Goal: Use online tool/utility: Utilize a website feature to perform a specific function

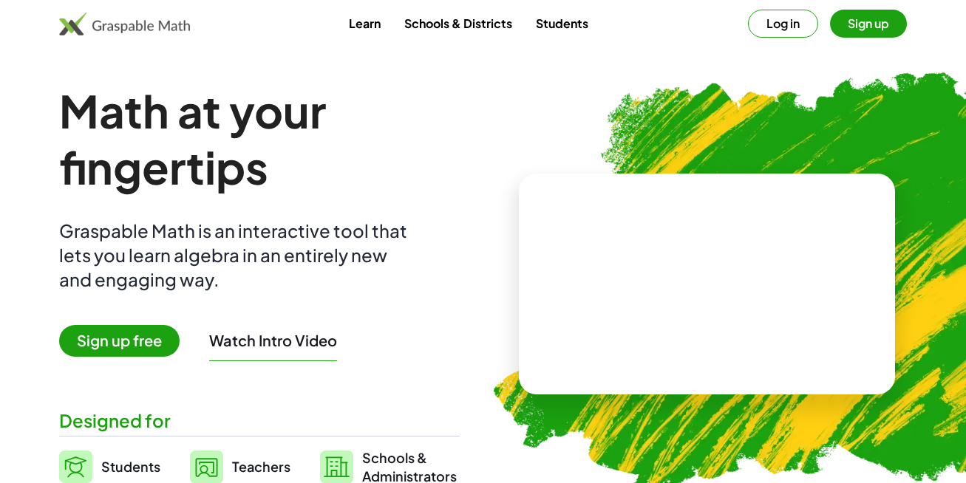
click at [146, 341] on span "Sign up free" at bounding box center [119, 341] width 120 height 32
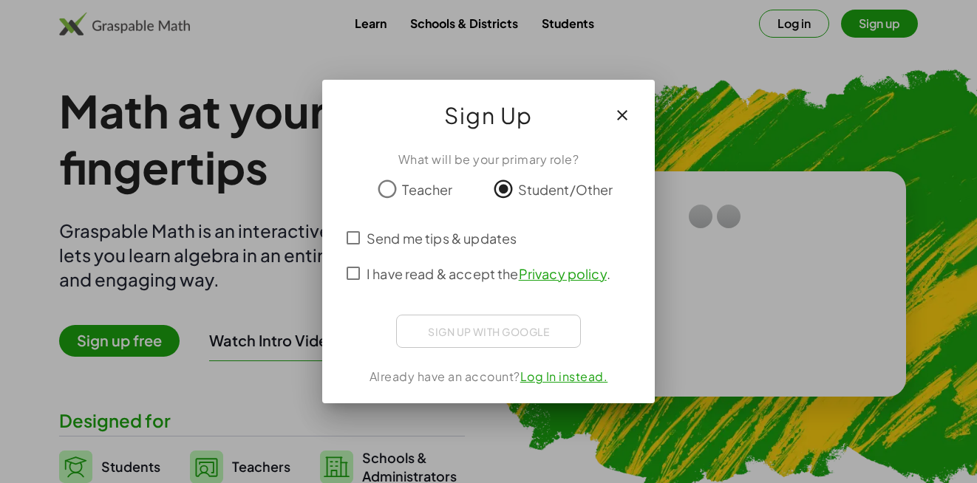
drag, startPoint x: 449, startPoint y: 343, endPoint x: 435, endPoint y: 301, distance: 44.4
click at [443, 316] on div "Sign up with Google Iniciar sesión con Google Iniciar sesión con Google. Se abr…" at bounding box center [488, 331] width 185 height 33
click at [450, 328] on div "Sign up with Google Iniciar sesión con Google Iniciar sesión con Google. Se abr…" at bounding box center [488, 331] width 185 height 33
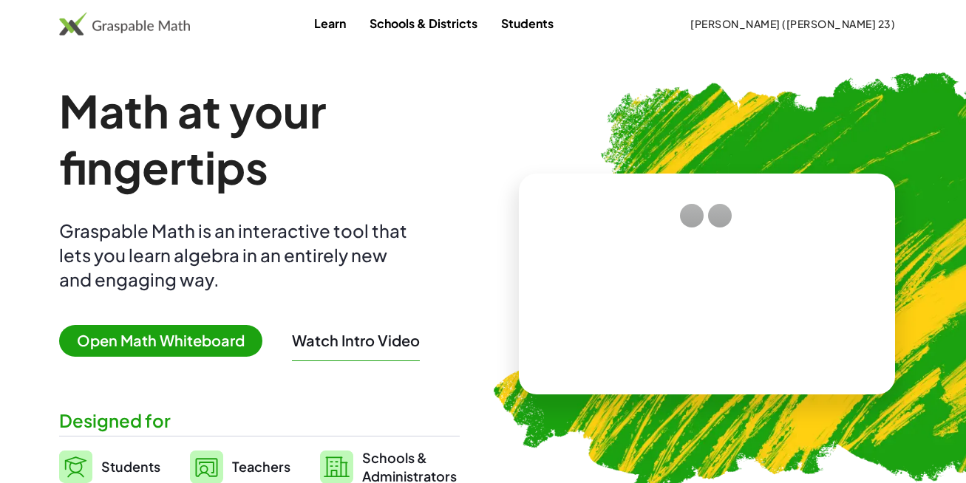
click at [224, 342] on span "Open Math Whiteboard" at bounding box center [160, 341] width 203 height 32
click at [230, 340] on span "Open Math Whiteboard" at bounding box center [160, 341] width 203 height 32
click at [233, 339] on span "Open Math Whiteboard" at bounding box center [160, 341] width 203 height 32
click at [234, 339] on span "Open Math Whiteboard" at bounding box center [160, 341] width 203 height 32
click at [236, 339] on span "Open Math Whiteboard" at bounding box center [160, 341] width 203 height 32
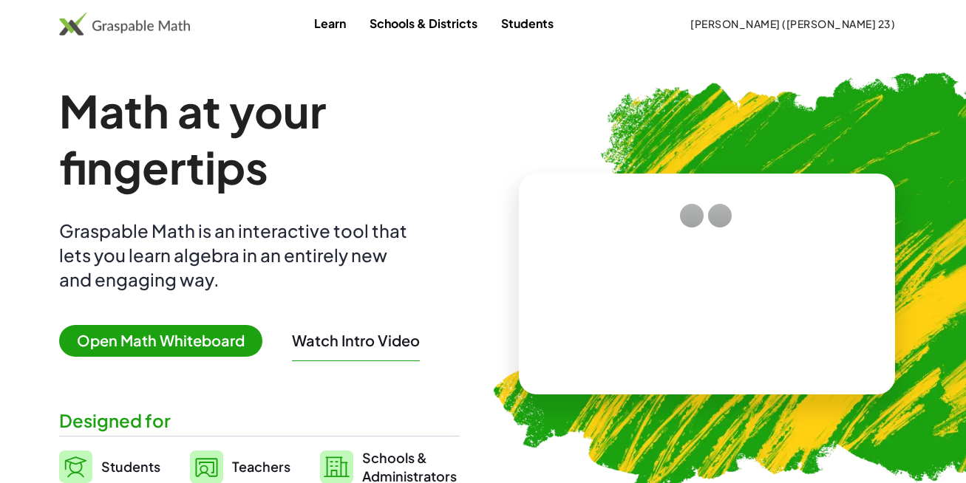
click at [236, 340] on span "Open Math Whiteboard" at bounding box center [160, 341] width 203 height 32
click at [237, 339] on span "Open Math Whiteboard" at bounding box center [160, 341] width 203 height 32
click at [236, 340] on span "Open Math Whiteboard" at bounding box center [160, 341] width 203 height 32
click at [239, 337] on span "Open Math Whiteboard" at bounding box center [160, 341] width 203 height 32
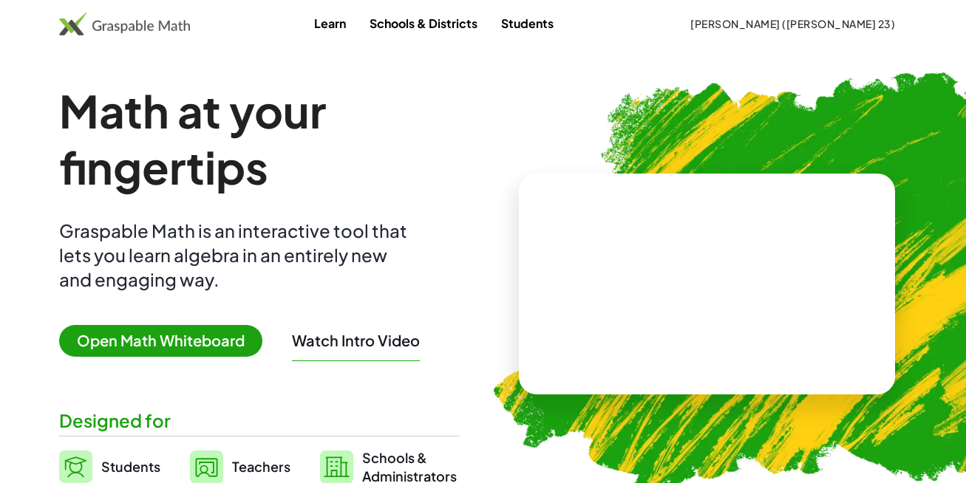
click at [239, 336] on span "Open Math Whiteboard" at bounding box center [160, 341] width 203 height 32
click at [140, 343] on span "Open Math Whiteboard" at bounding box center [160, 341] width 203 height 32
click at [140, 342] on span "Open Math Whiteboard" at bounding box center [160, 341] width 203 height 32
drag, startPoint x: 242, startPoint y: 356, endPoint x: 251, endPoint y: 351, distance: 10.3
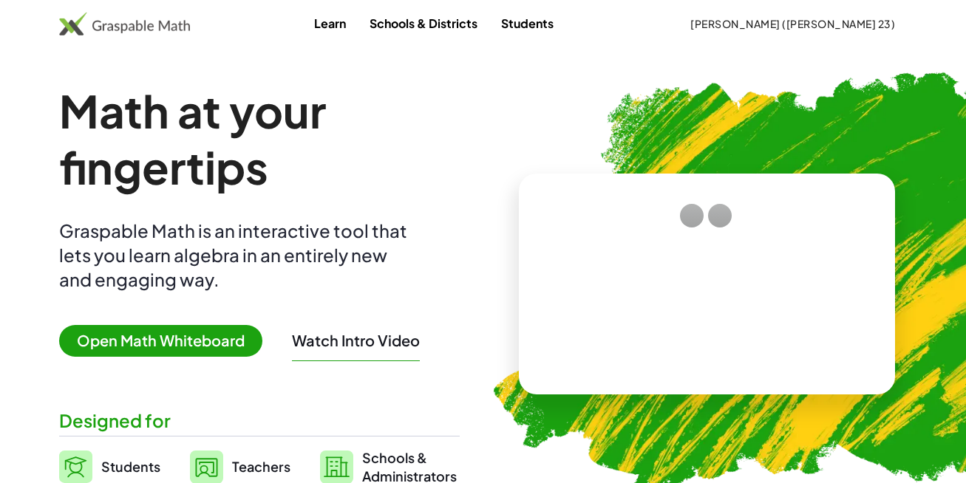
click at [243, 353] on div "Math at your fingertips Graspable Math is an interactive tool that lets you lea…" at bounding box center [259, 284] width 401 height 403
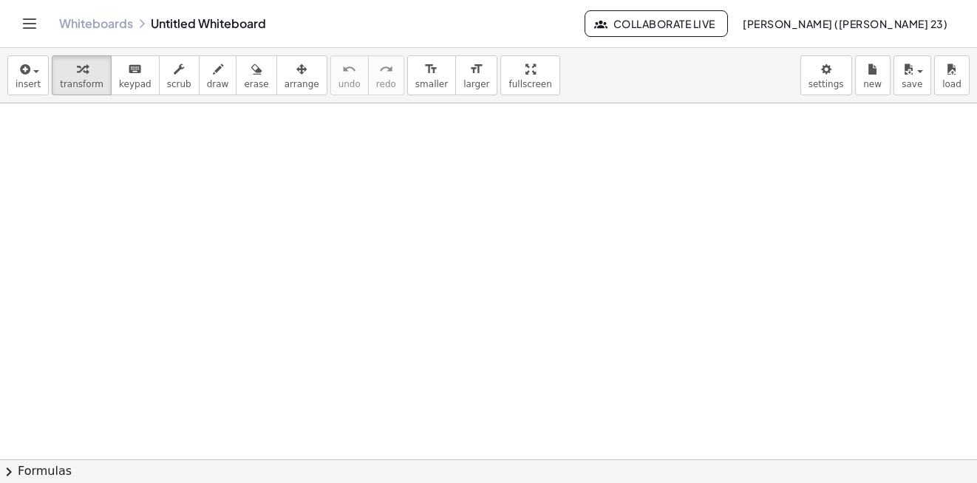
drag, startPoint x: 250, startPoint y: 340, endPoint x: 164, endPoint y: 212, distance: 154.0
drag, startPoint x: 242, startPoint y: 171, endPoint x: 293, endPoint y: 234, distance: 80.9
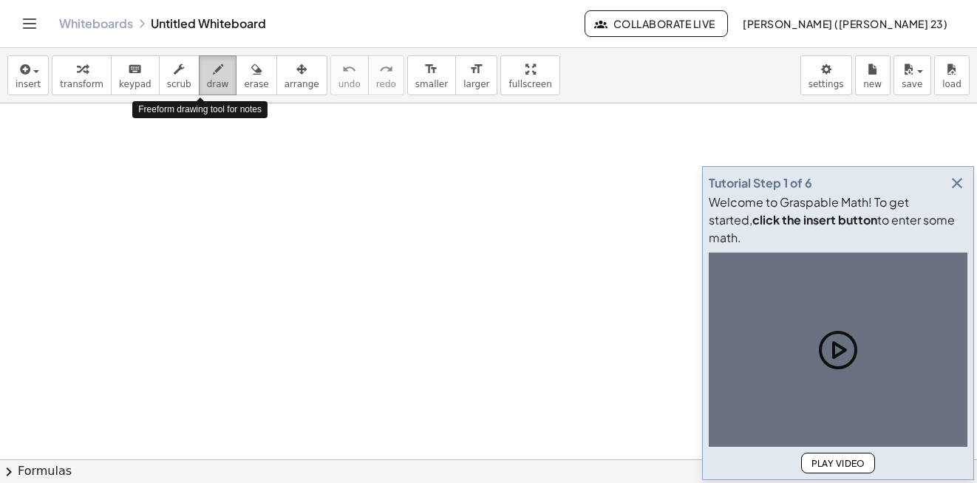
click at [207, 81] on span "draw" at bounding box center [218, 84] width 22 height 10
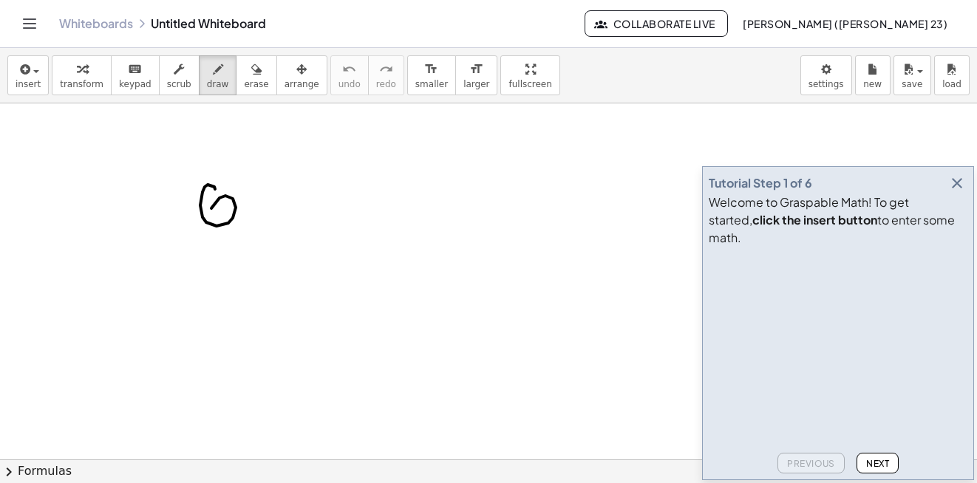
drag, startPoint x: 214, startPoint y: 187, endPoint x: 226, endPoint y: 234, distance: 48.0
drag, startPoint x: 248, startPoint y: 171, endPoint x: 225, endPoint y: 215, distance: 49.3
click at [32, 86] on span "insert" at bounding box center [28, 84] width 25 height 10
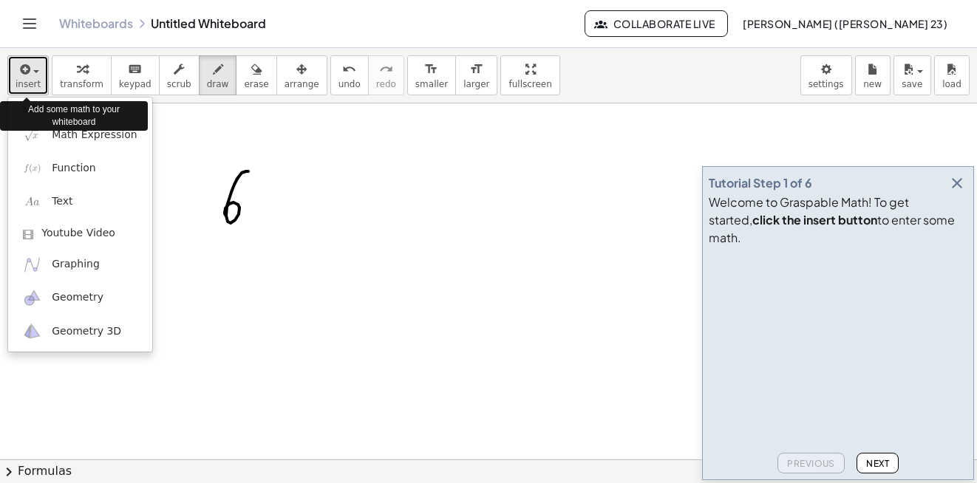
click at [25, 88] on span "insert" at bounding box center [28, 84] width 25 height 10
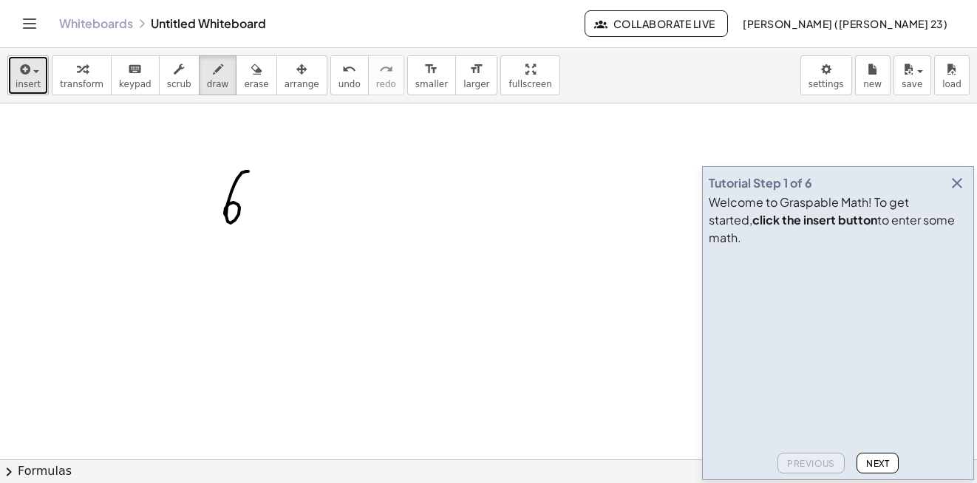
click at [32, 83] on span "insert" at bounding box center [28, 84] width 25 height 10
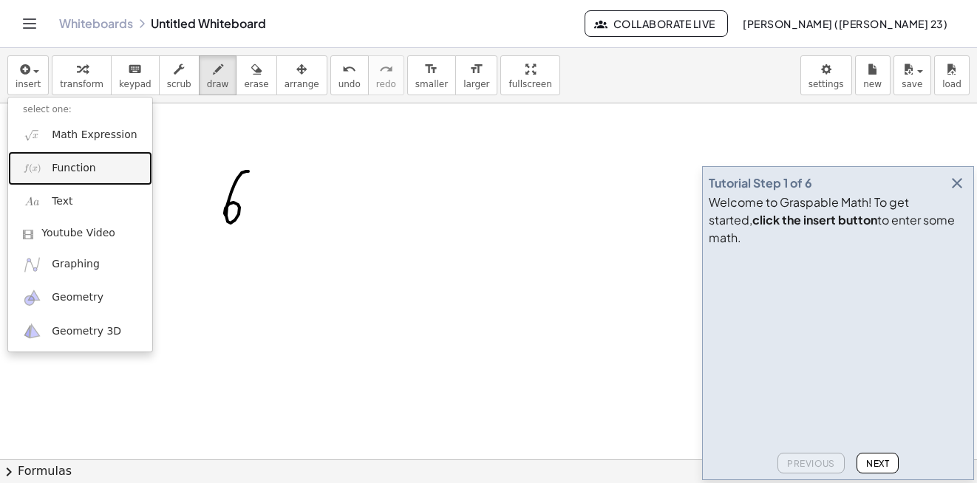
click at [59, 171] on span "Function" at bounding box center [74, 168] width 44 height 15
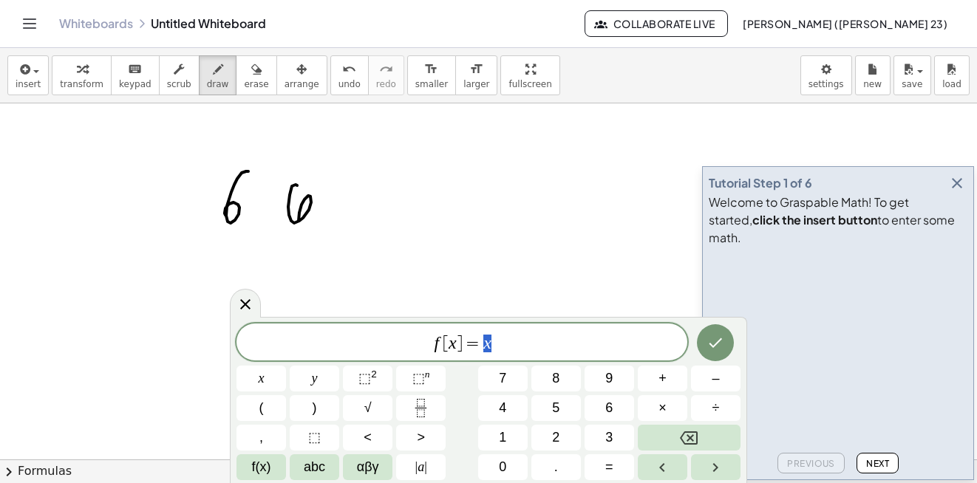
drag, startPoint x: 292, startPoint y: 186, endPoint x: 308, endPoint y: 225, distance: 41.7
drag, startPoint x: 332, startPoint y: 216, endPoint x: 360, endPoint y: 186, distance: 40.8
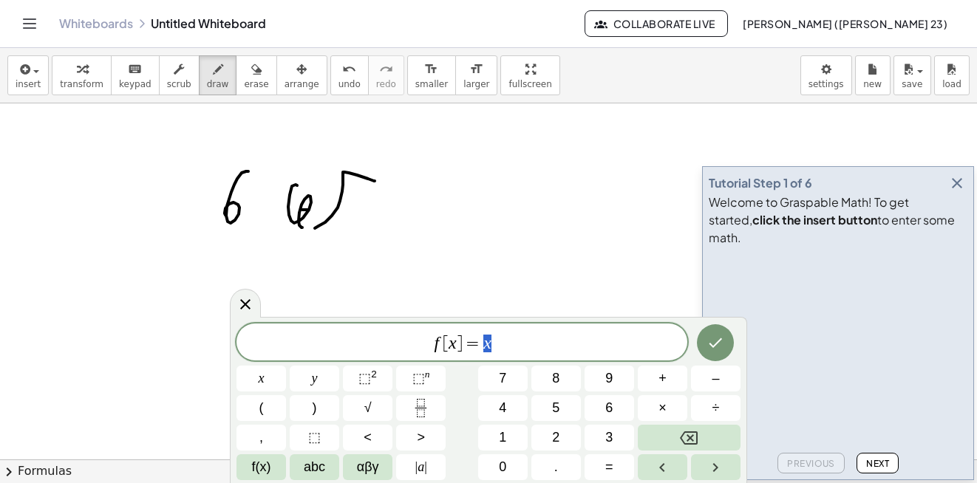
drag, startPoint x: 333, startPoint y: 203, endPoint x: 361, endPoint y: 202, distance: 27.4
drag, startPoint x: 380, startPoint y: 186, endPoint x: 393, endPoint y: 214, distance: 31.7
drag, startPoint x: 375, startPoint y: 215, endPoint x: 366, endPoint y: 231, distance: 18.3
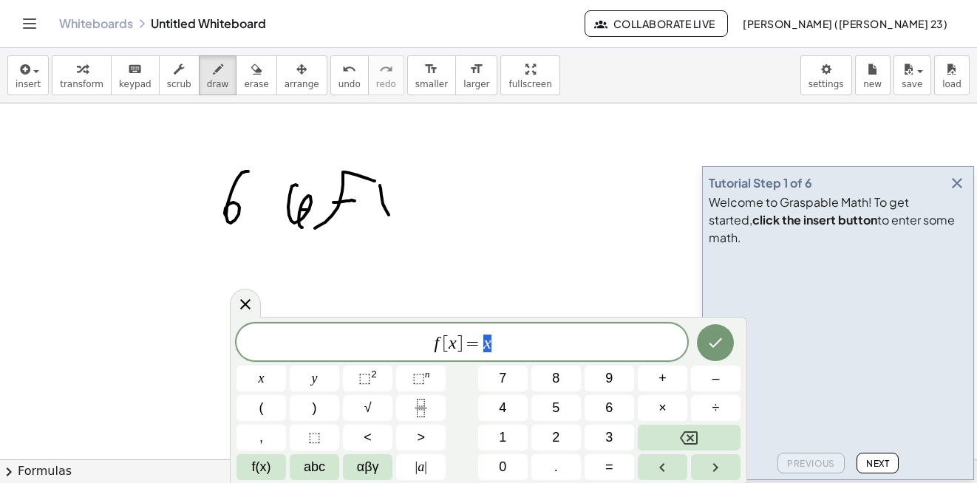
drag, startPoint x: 364, startPoint y: 198, endPoint x: 365, endPoint y: 225, distance: 27.4
drag, startPoint x: 403, startPoint y: 177, endPoint x: 387, endPoint y: 222, distance: 48.6
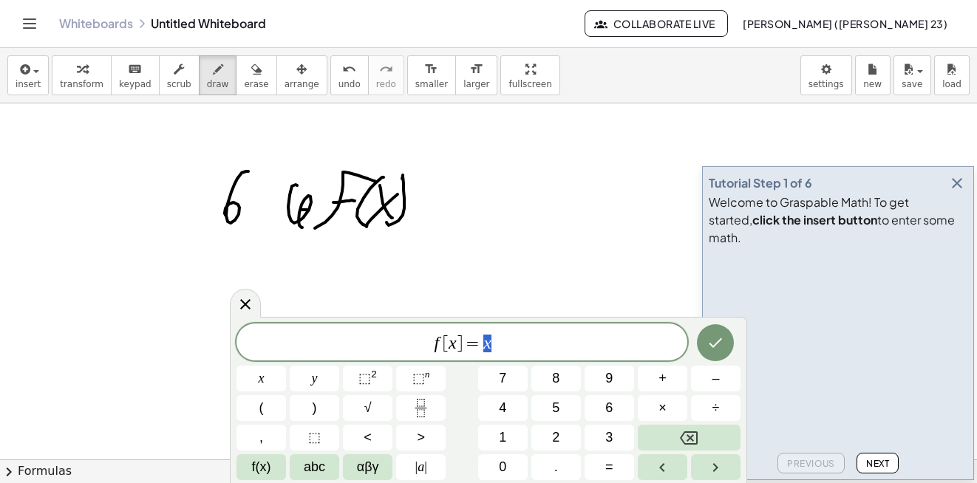
drag, startPoint x: 418, startPoint y: 207, endPoint x: 446, endPoint y: 203, distance: 28.4
drag, startPoint x: 452, startPoint y: 195, endPoint x: 454, endPoint y: 204, distance: 9.0
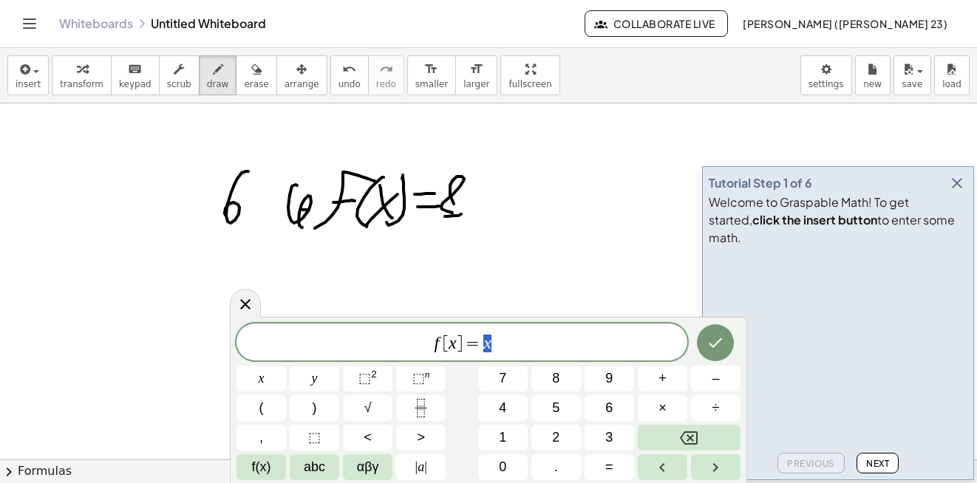
click at [710, 343] on icon "Done" at bounding box center [716, 343] width 18 height 18
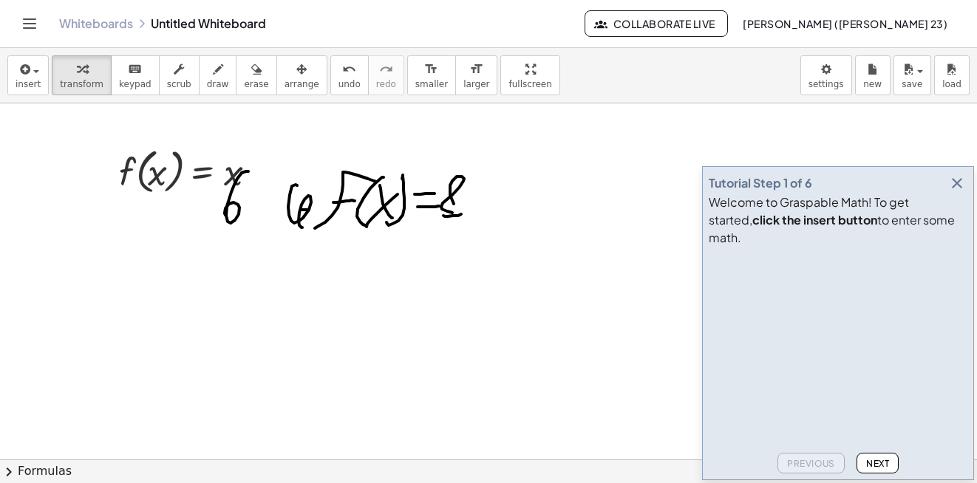
drag, startPoint x: 948, startPoint y: 203, endPoint x: 936, endPoint y: 203, distance: 12.6
click at [948, 192] on icon "button" at bounding box center [957, 183] width 18 height 18
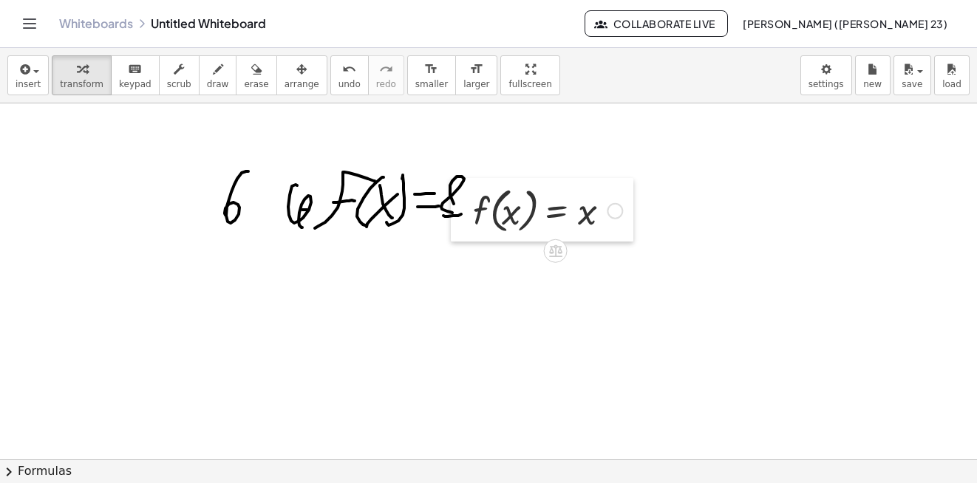
drag, startPoint x: 111, startPoint y: 149, endPoint x: 391, endPoint y: 186, distance: 282.6
click at [451, 186] on div at bounding box center [462, 210] width 22 height 64
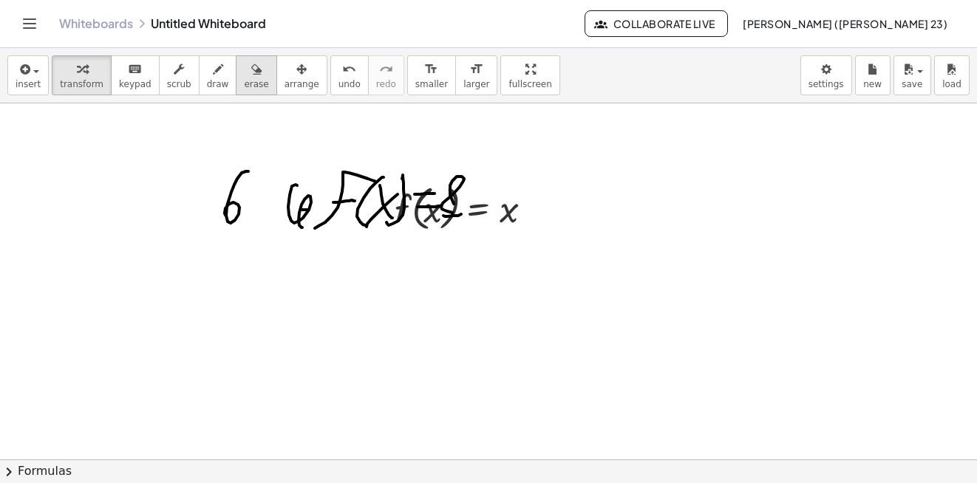
click at [244, 82] on span "erase" at bounding box center [256, 84] width 24 height 10
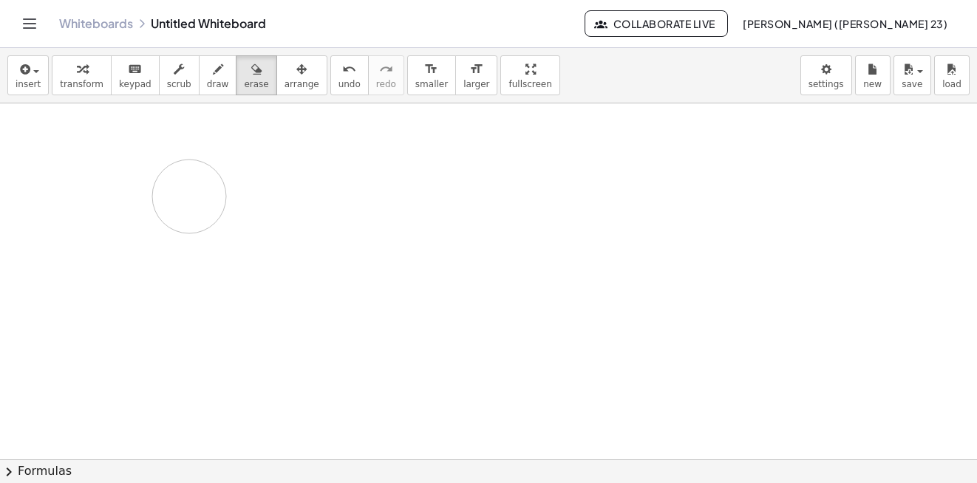
drag, startPoint x: 546, startPoint y: 204, endPoint x: 199, endPoint y: 197, distance: 347.5
drag, startPoint x: 387, startPoint y: 168, endPoint x: 409, endPoint y: 228, distance: 64.5
click at [339, 84] on span "undo" at bounding box center [350, 84] width 22 height 10
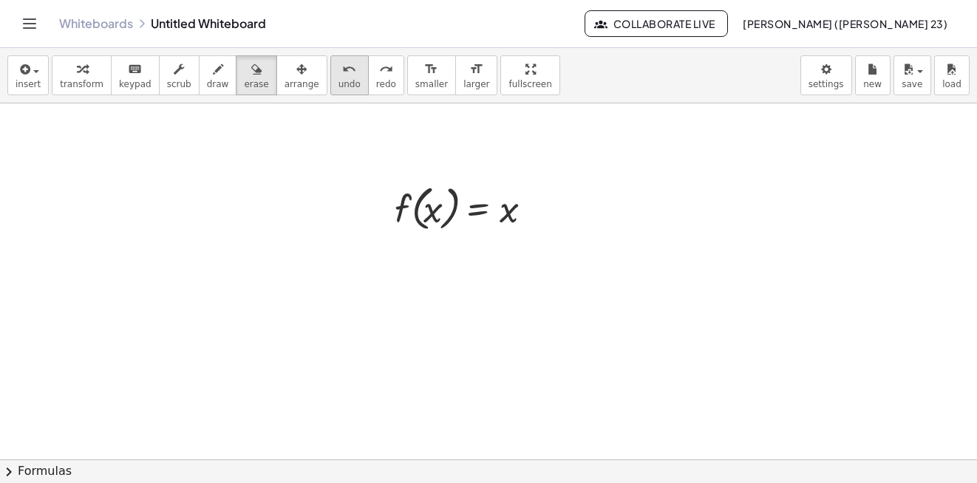
click at [339, 84] on span "undo" at bounding box center [350, 84] width 22 height 10
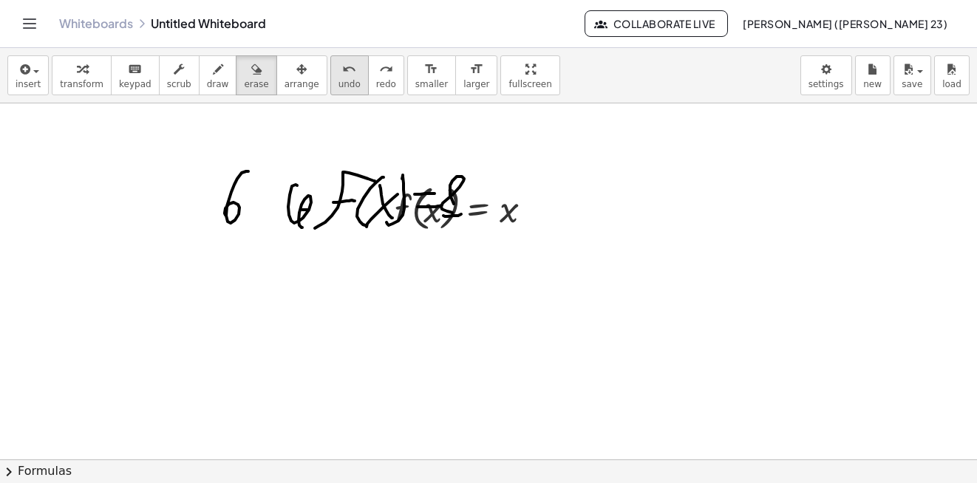
click at [339, 82] on span "undo" at bounding box center [350, 84] width 22 height 10
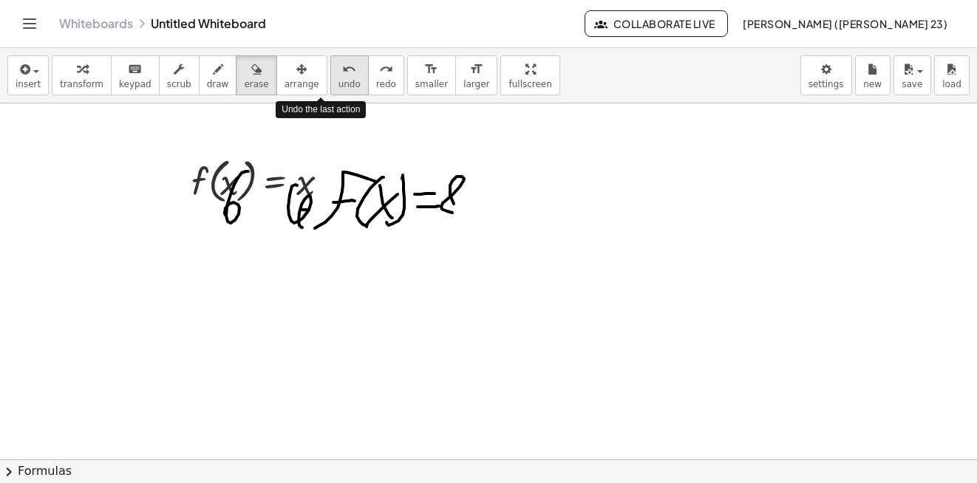
click at [339, 82] on span "undo" at bounding box center [350, 84] width 22 height 10
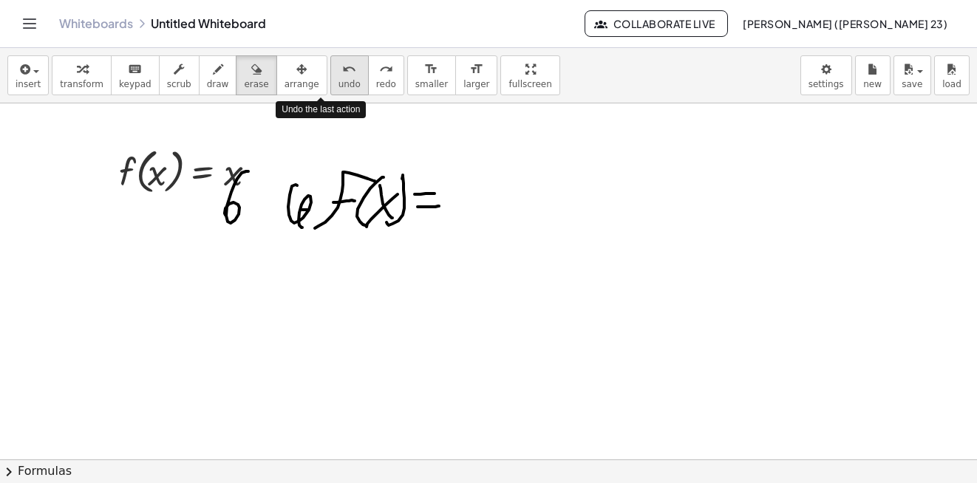
click at [339, 82] on span "undo" at bounding box center [350, 84] width 22 height 10
click at [339, 81] on span "undo" at bounding box center [350, 84] width 22 height 10
click at [339, 82] on span "undo" at bounding box center [350, 84] width 22 height 10
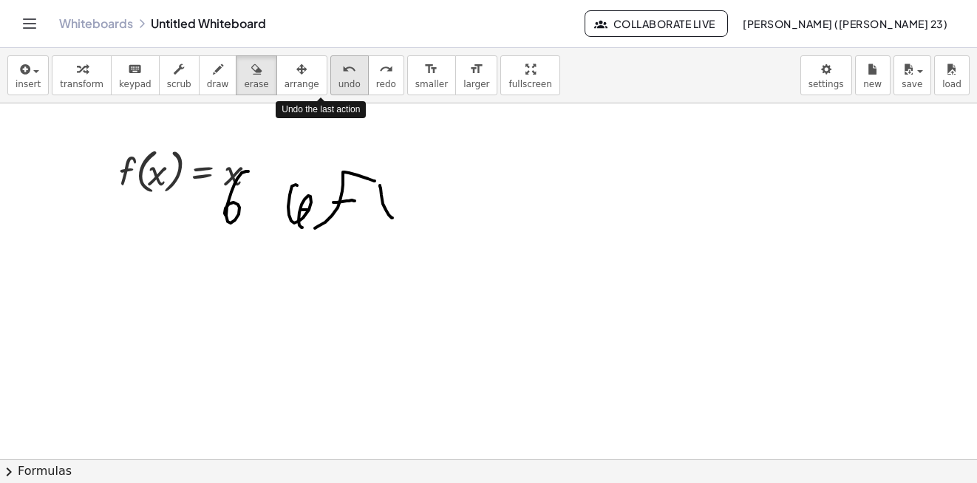
click at [339, 82] on span "undo" at bounding box center [350, 84] width 22 height 10
click at [339, 83] on span "undo" at bounding box center [350, 84] width 22 height 10
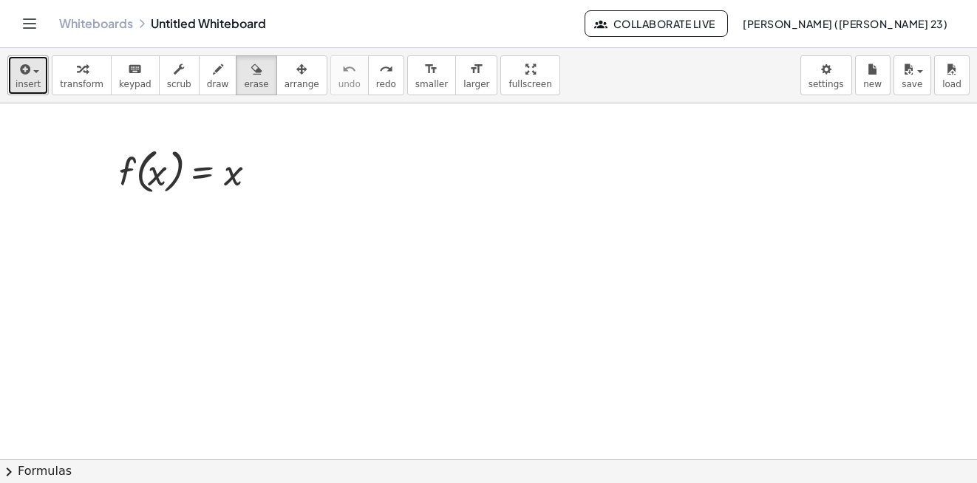
drag, startPoint x: 32, startPoint y: 80, endPoint x: 39, endPoint y: 87, distance: 10.5
click at [33, 81] on span "insert" at bounding box center [28, 84] width 25 height 10
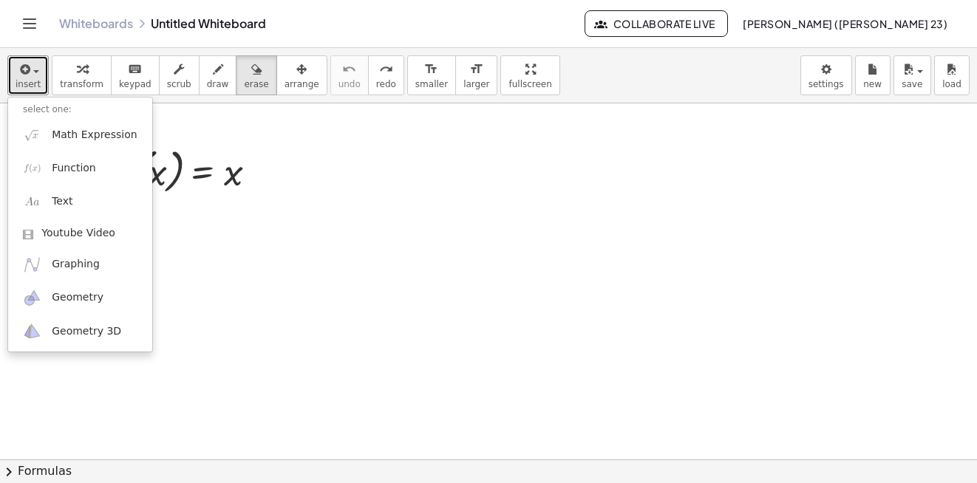
click at [515, 140] on div "insert select one: Math Expression Function Text Youtube Video Graphing Geometr…" at bounding box center [488, 265] width 977 height 435
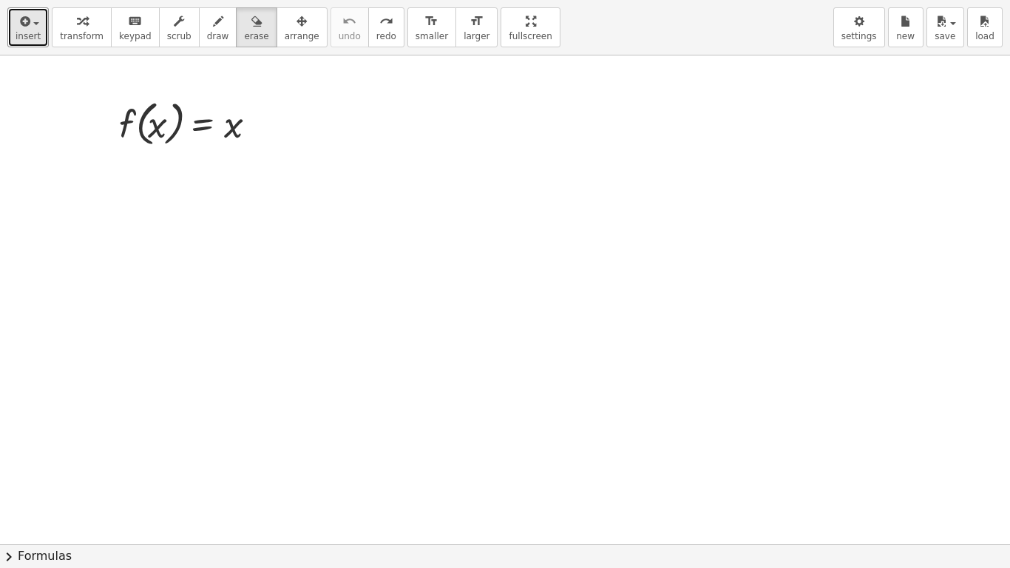
drag, startPoint x: 487, startPoint y: 24, endPoint x: 455, endPoint y: -29, distance: 62.4
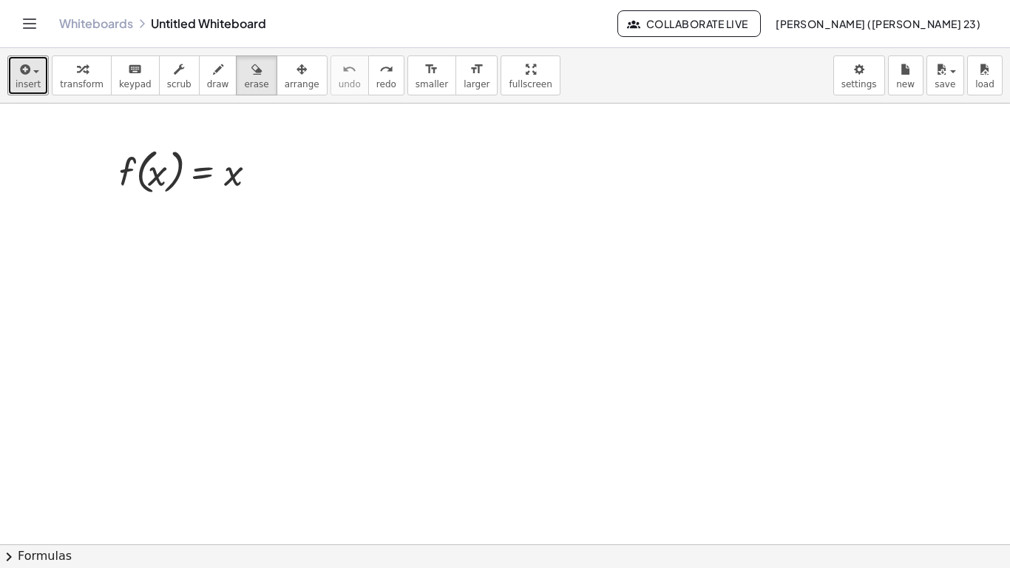
click at [455, 0] on html "Graspable Math Activities Whiteboards Classes Account v1.31.1 | Privacy policy …" at bounding box center [505, 284] width 1010 height 568
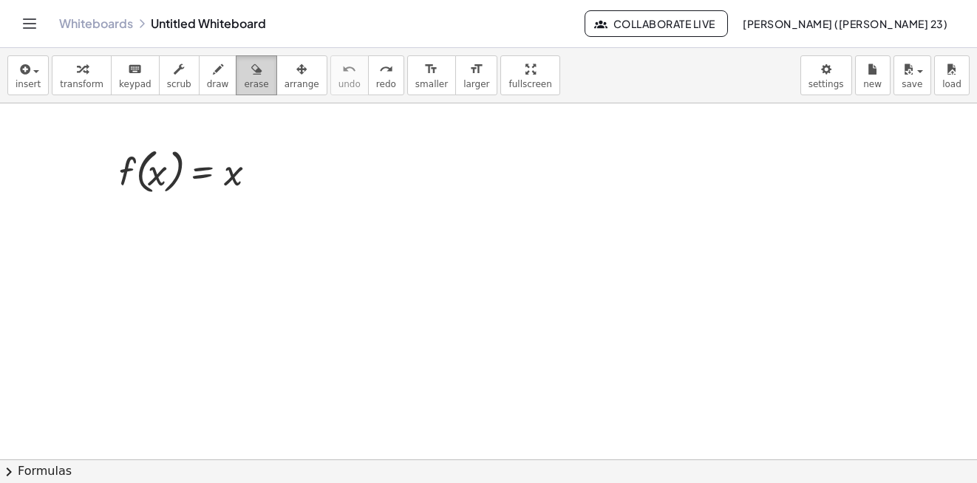
click at [236, 78] on button "erase" at bounding box center [256, 75] width 41 height 40
drag, startPoint x: 260, startPoint y: 164, endPoint x: 168, endPoint y: 158, distance: 92.6
drag, startPoint x: 259, startPoint y: 106, endPoint x: 268, endPoint y: 98, distance: 12.0
click at [268, 98] on div "insert select one: Math Expression Function Text Youtube Video Graphing Geometr…" at bounding box center [488, 265] width 977 height 435
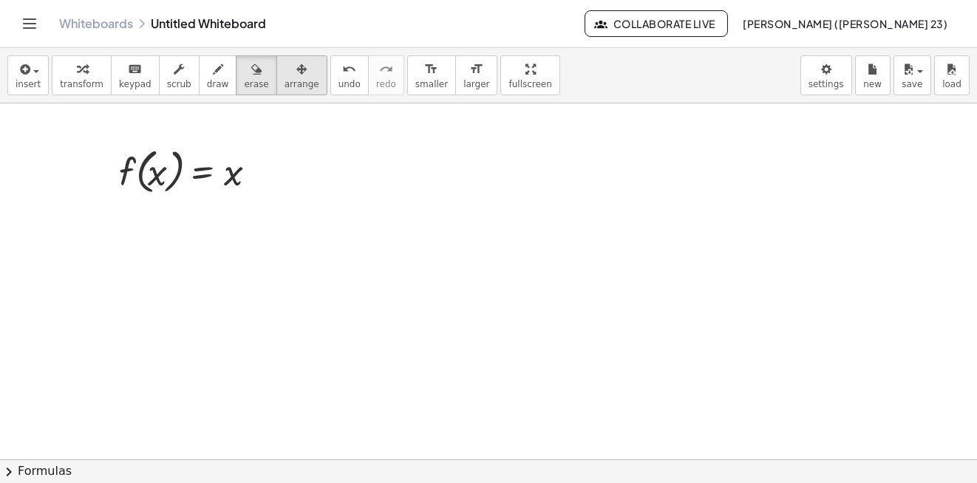
click at [276, 91] on button "arrange" at bounding box center [301, 75] width 51 height 40
click at [285, 88] on span "arrange" at bounding box center [302, 84] width 35 height 10
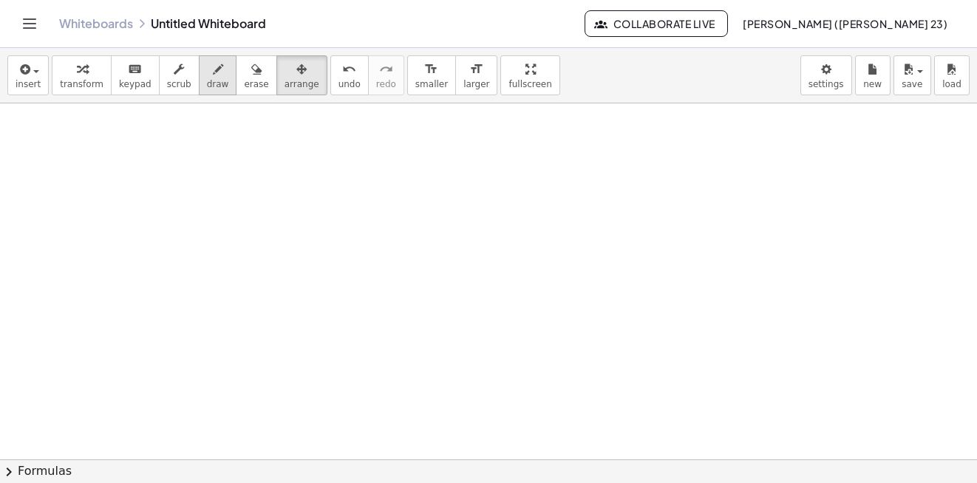
click at [199, 84] on button "draw" at bounding box center [218, 75] width 38 height 40
drag, startPoint x: 234, startPoint y: 238, endPoint x: 245, endPoint y: 231, distance: 13.3
drag, startPoint x: 237, startPoint y: 186, endPoint x: 254, endPoint y: 194, distance: 18.8
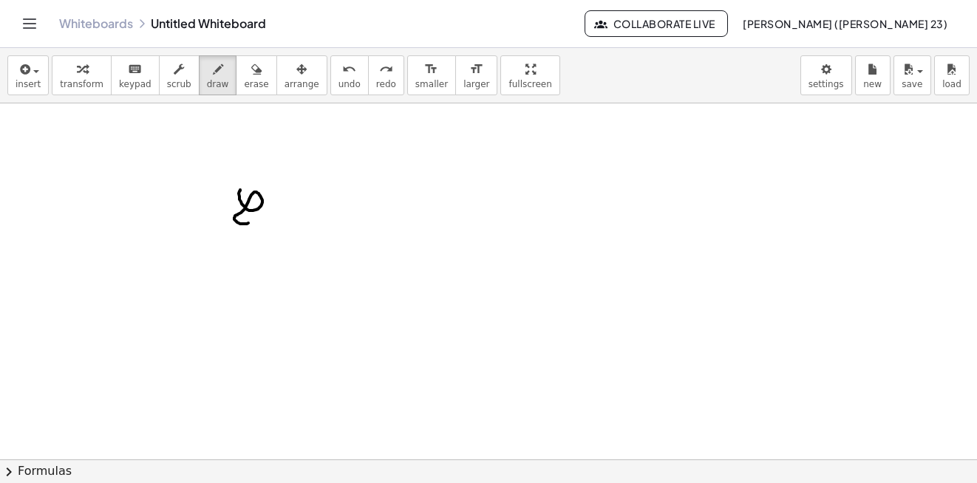
drag, startPoint x: 239, startPoint y: 191, endPoint x: 248, endPoint y: 211, distance: 21.8
drag, startPoint x: 255, startPoint y: 200, endPoint x: 241, endPoint y: 196, distance: 14.5
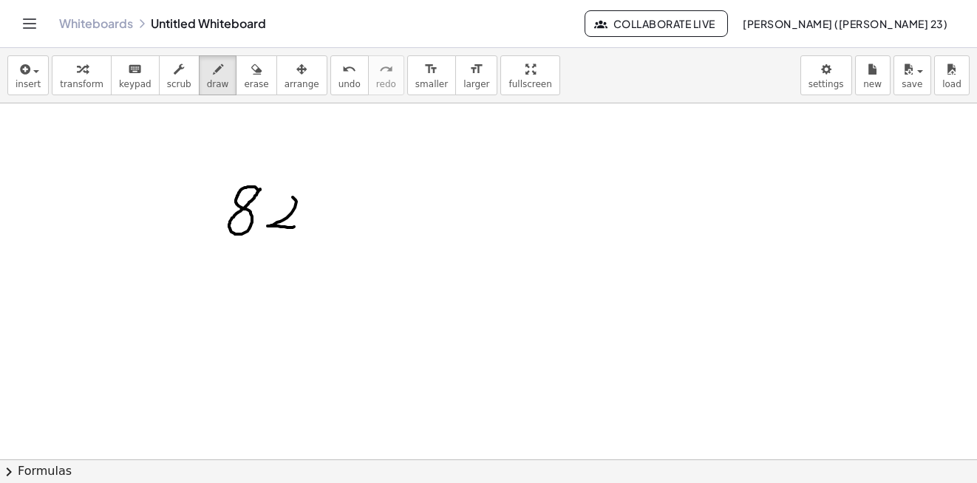
drag, startPoint x: 293, startPoint y: 228, endPoint x: 296, endPoint y: 212, distance: 15.8
drag, startPoint x: 317, startPoint y: 223, endPoint x: 320, endPoint y: 203, distance: 20.2
drag, startPoint x: 296, startPoint y: 229, endPoint x: 287, endPoint y: 216, distance: 16.4
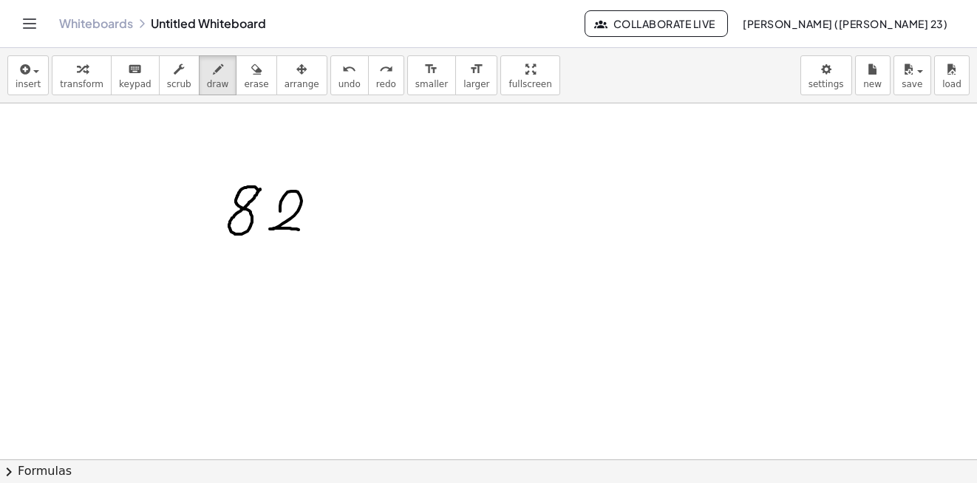
drag, startPoint x: 320, startPoint y: 227, endPoint x: 335, endPoint y: 197, distance: 33.1
drag, startPoint x: 347, startPoint y: 228, endPoint x: 349, endPoint y: 241, distance: 12.7
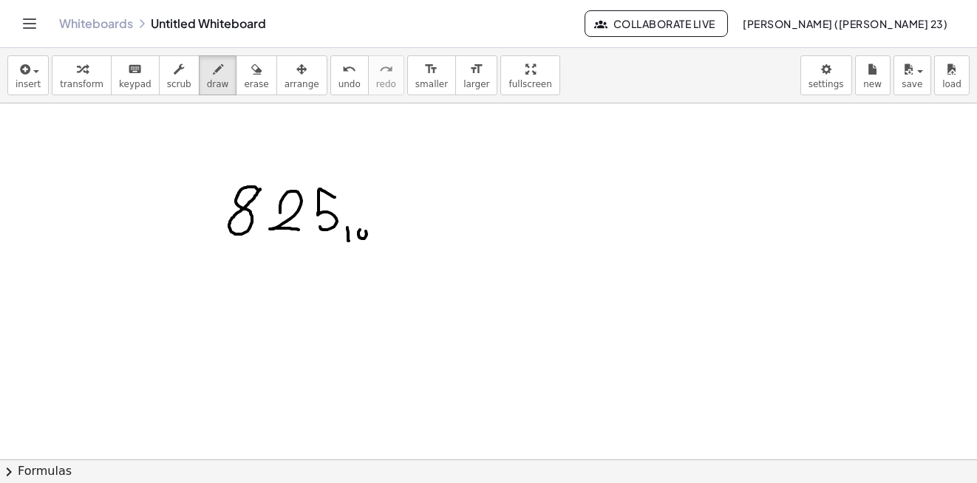
drag, startPoint x: 366, startPoint y: 237, endPoint x: 358, endPoint y: 232, distance: 9.3
drag, startPoint x: 396, startPoint y: 201, endPoint x: 426, endPoint y: 206, distance: 30.7
drag, startPoint x: 419, startPoint y: 194, endPoint x: 421, endPoint y: 216, distance: 21.5
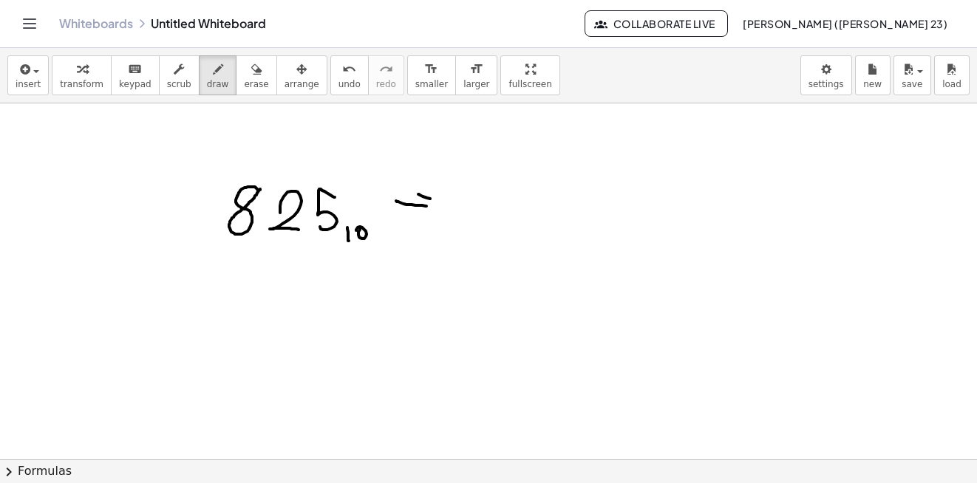
drag, startPoint x: 396, startPoint y: 205, endPoint x: 441, endPoint y: 205, distance: 44.4
drag, startPoint x: 437, startPoint y: 196, endPoint x: 429, endPoint y: 217, distance: 22.2
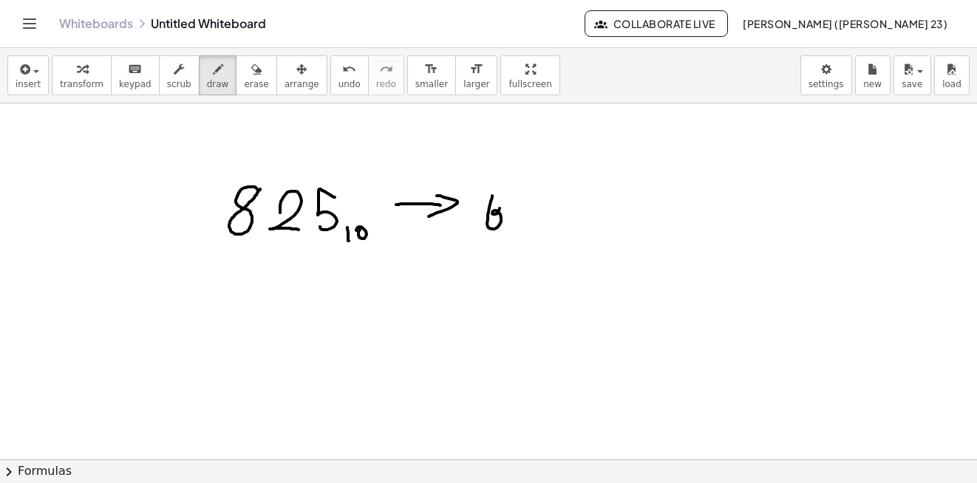
drag, startPoint x: 492, startPoint y: 196, endPoint x: 508, endPoint y: 211, distance: 22.0
drag, startPoint x: 525, startPoint y: 215, endPoint x: 534, endPoint y: 221, distance: 10.7
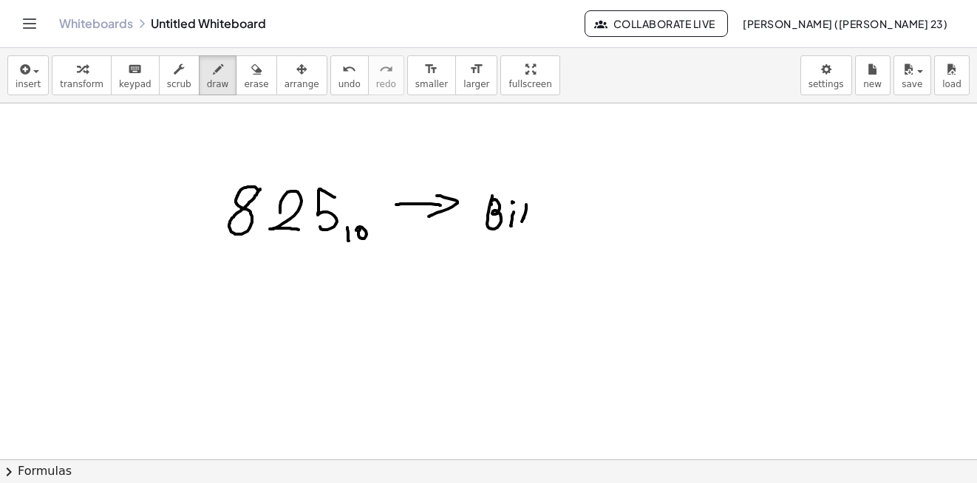
drag, startPoint x: 545, startPoint y: 219, endPoint x: 551, endPoint y: 210, distance: 10.7
drag, startPoint x: 556, startPoint y: 208, endPoint x: 567, endPoint y: 205, distance: 11.5
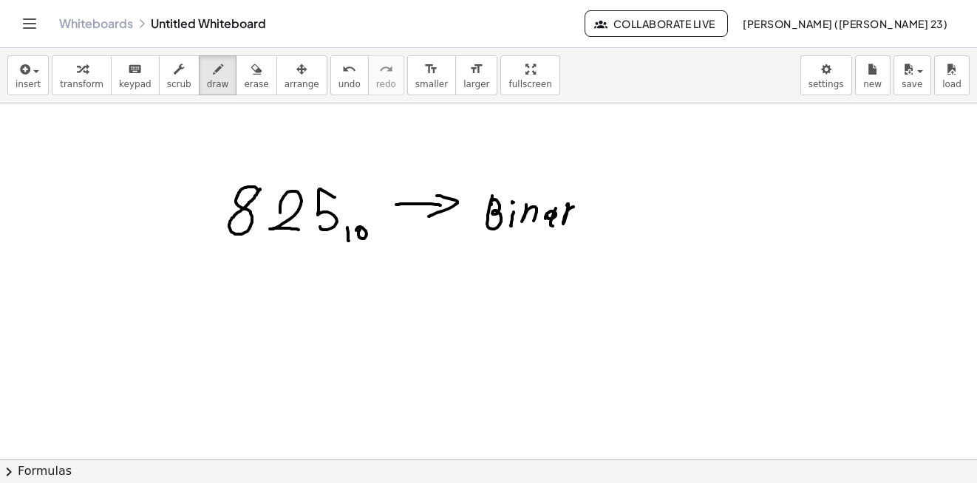
drag, startPoint x: 567, startPoint y: 205, endPoint x: 580, endPoint y: 207, distance: 13.4
drag, startPoint x: 580, startPoint y: 220, endPoint x: 584, endPoint y: 201, distance: 18.8
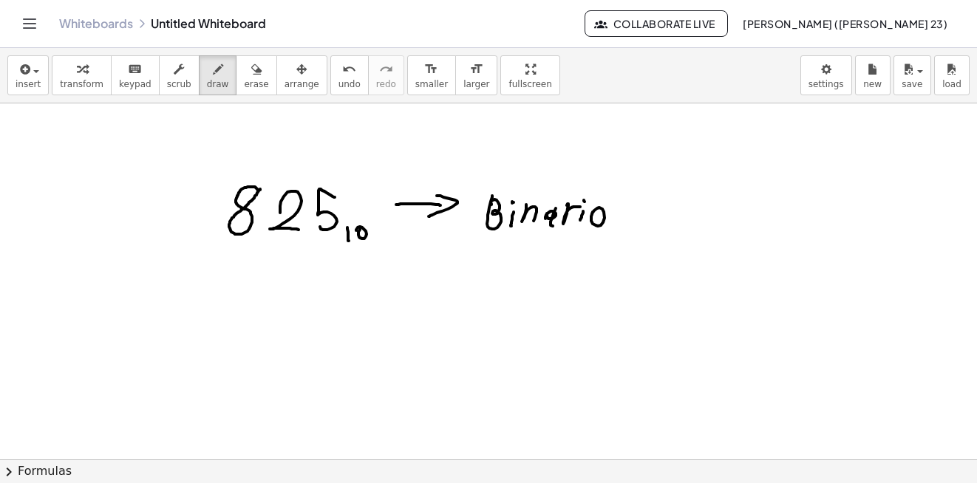
drag, startPoint x: 598, startPoint y: 226, endPoint x: 623, endPoint y: 224, distance: 25.2
